Goal: Check status: Check status

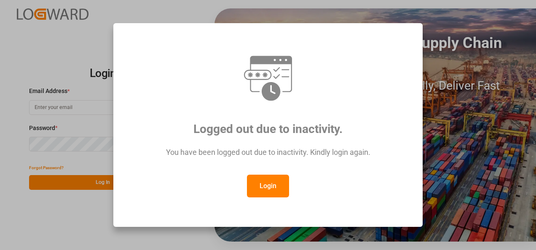
drag, startPoint x: 274, startPoint y: 194, endPoint x: 189, endPoint y: 157, distance: 92.4
click at [274, 194] on button "Login" at bounding box center [268, 186] width 42 height 23
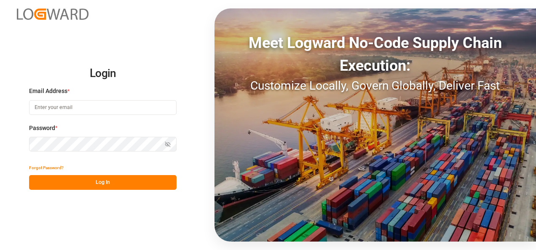
click at [67, 104] on input at bounding box center [102, 107] width 147 height 15
type input "[PERSON_NAME][EMAIL_ADDRESS][PERSON_NAME][DOMAIN_NAME]"
click at [168, 144] on icon "button" at bounding box center [168, 144] width 6 height 6
click at [22, 144] on div "Login Email Address * [PERSON_NAME][EMAIL_ADDRESS][PERSON_NAME][DOMAIN_NAME] Pa…" at bounding box center [268, 125] width 536 height 250
click at [95, 183] on button "Log In" at bounding box center [102, 182] width 147 height 15
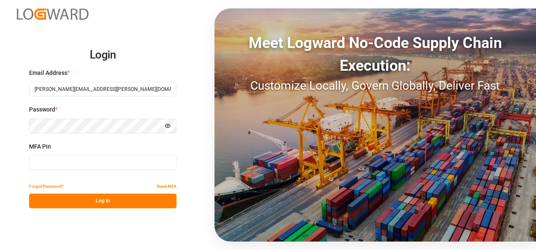
click at [147, 167] on input at bounding box center [102, 162] width 147 height 15
type input "525695"
click at [102, 203] on button "Log In" at bounding box center [102, 201] width 147 height 15
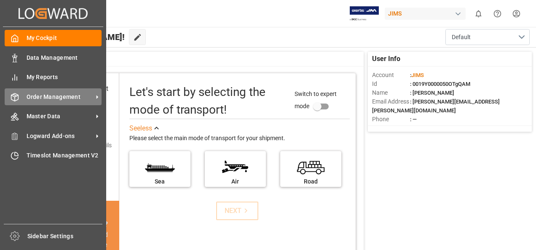
click at [98, 98] on icon at bounding box center [97, 97] width 9 height 9
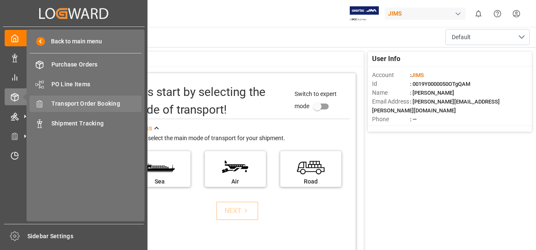
click at [88, 102] on span "Transport Order Booking" at bounding box center [96, 103] width 91 height 9
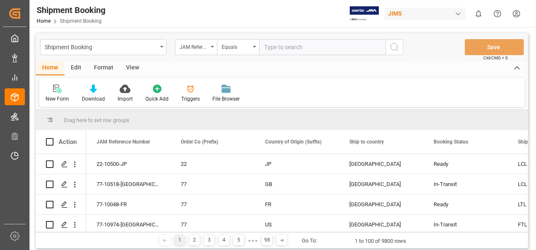
click at [284, 47] on input "text" at bounding box center [322, 47] width 126 height 16
paste input "77-10782-[GEOGRAPHIC_DATA]"
type input "77-10782-[GEOGRAPHIC_DATA]"
click at [392, 48] on icon "search button" at bounding box center [394, 47] width 10 height 10
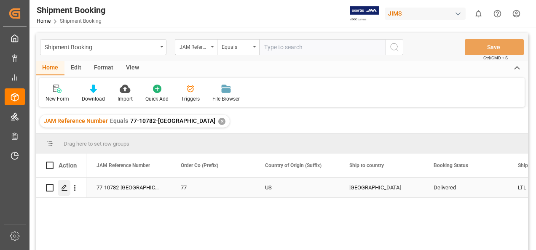
click at [62, 189] on icon "Press SPACE to select this row." at bounding box center [64, 187] width 7 height 7
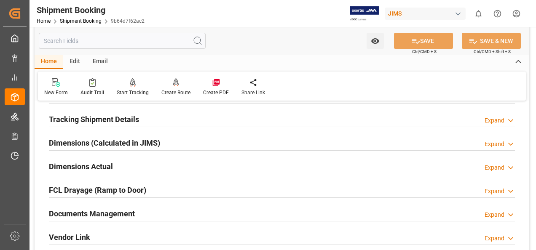
scroll to position [168, 0]
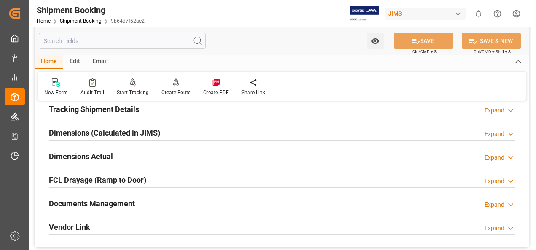
click at [120, 201] on h2 "Documents Management" at bounding box center [92, 203] width 86 height 11
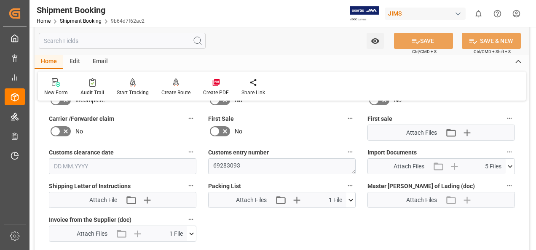
scroll to position [379, 0]
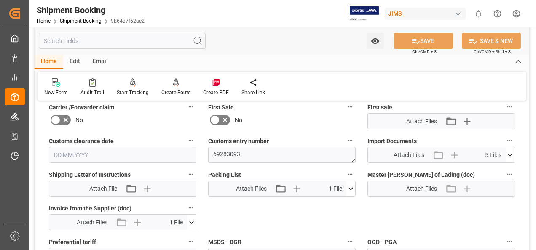
click at [191, 220] on icon at bounding box center [191, 222] width 9 height 9
click at [168, 237] on icon at bounding box center [169, 238] width 9 height 9
click at [509, 155] on icon at bounding box center [509, 155] width 5 height 3
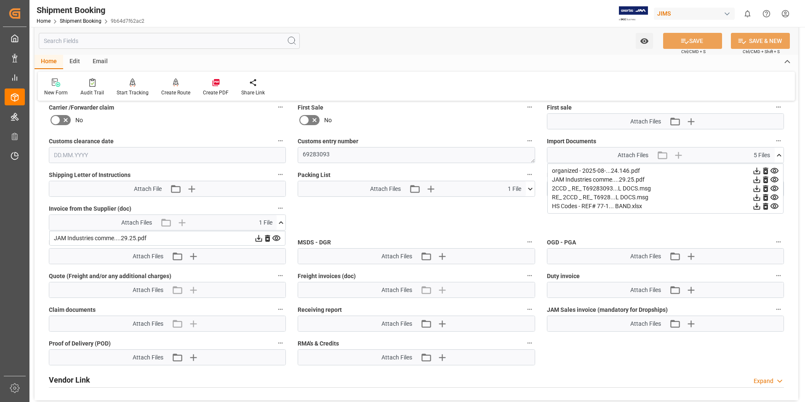
click at [535, 170] on icon at bounding box center [756, 170] width 9 height 9
click at [535, 180] on icon at bounding box center [757, 179] width 7 height 7
drag, startPoint x: 757, startPoint y: 189, endPoint x: 727, endPoint y: 189, distance: 29.9
click at [535, 189] on icon at bounding box center [757, 188] width 7 height 7
